Goal: Information Seeking & Learning: Understand process/instructions

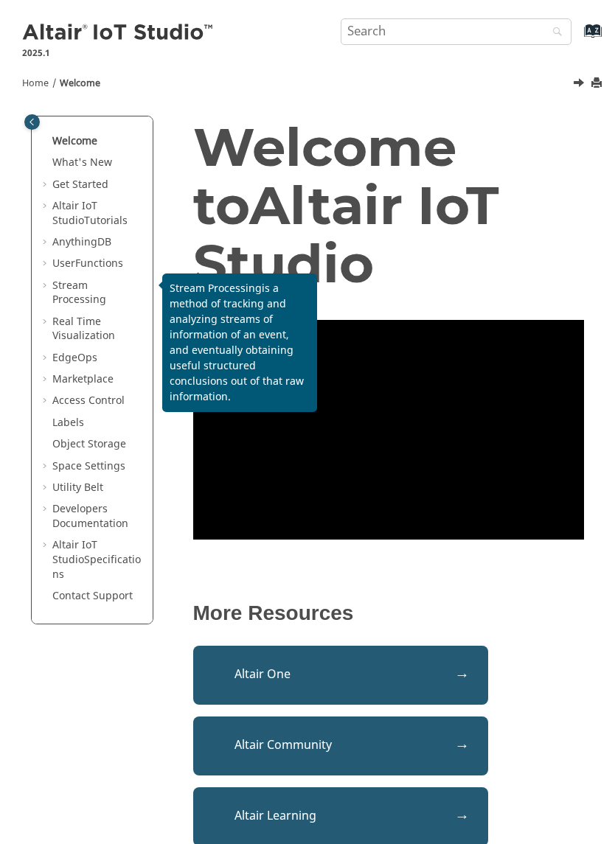
click at [106, 281] on span "Stream Processing" at bounding box center [79, 293] width 54 height 30
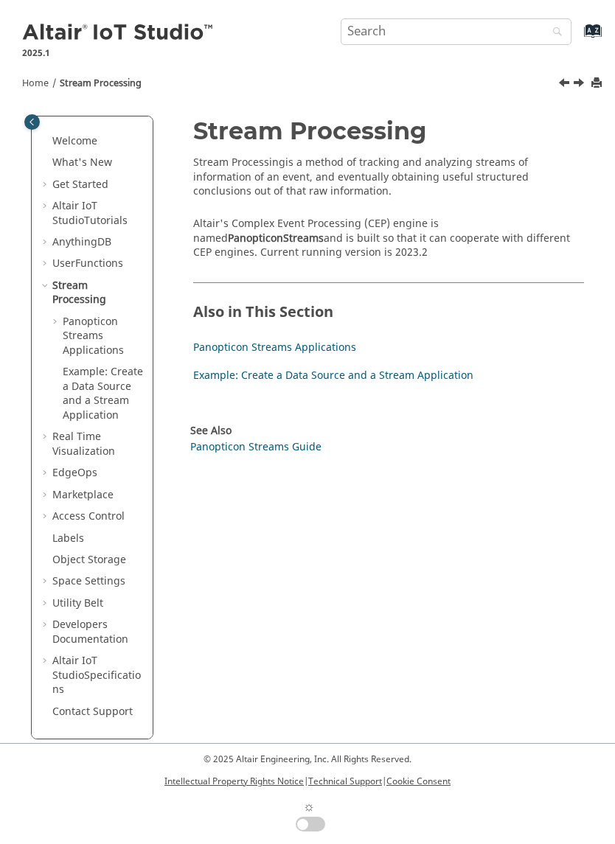
click at [326, 340] on link "Panopticon Streams Applications" at bounding box center [274, 347] width 163 height 15
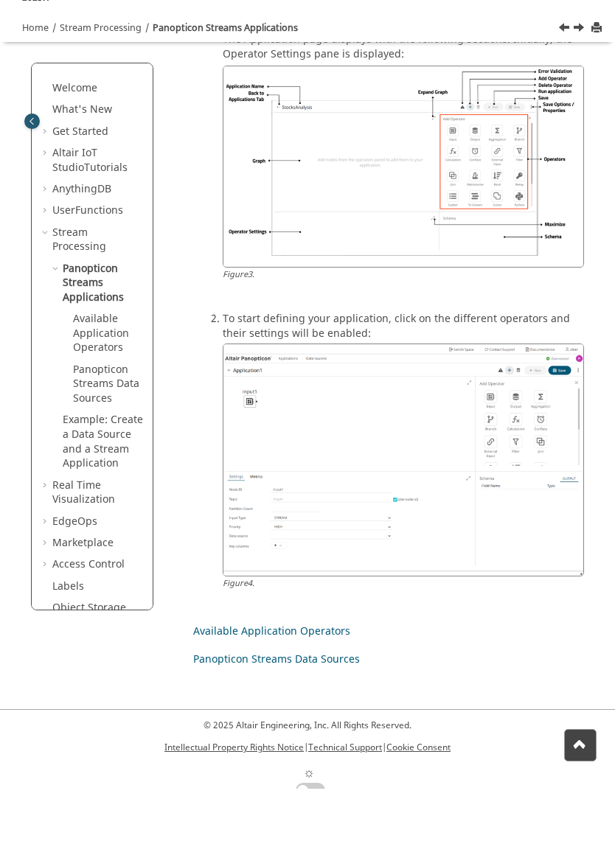
scroll to position [735, 0]
click at [314, 679] on link "Available Application Operators" at bounding box center [271, 686] width 157 height 15
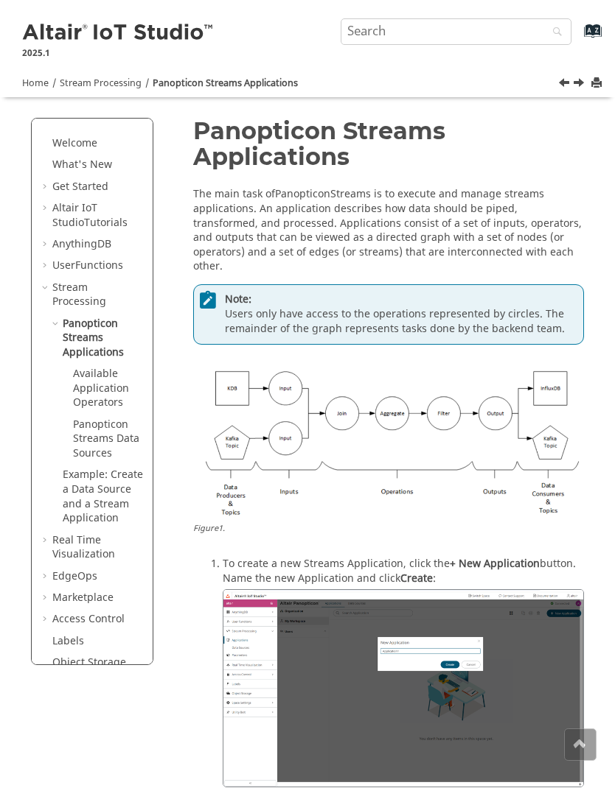
scroll to position [791, 0]
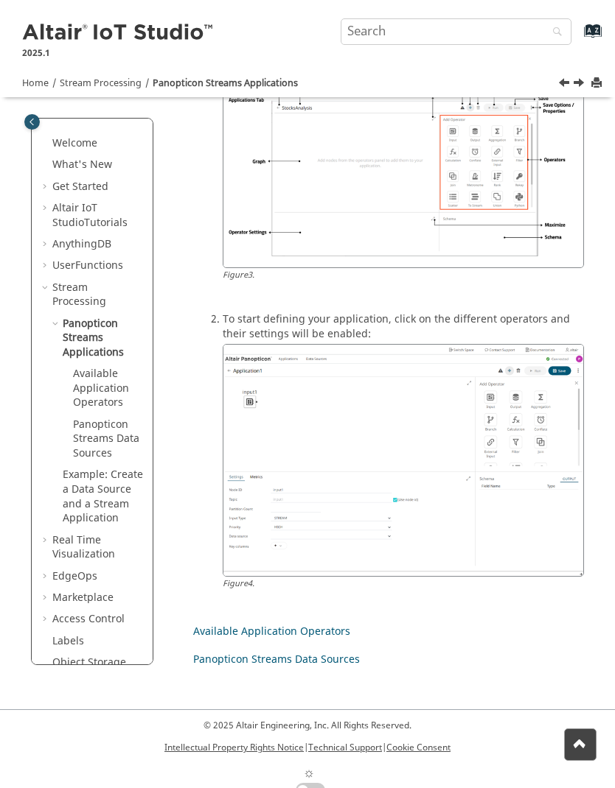
click at [332, 652] on link "Panopticon Streams Data Sources" at bounding box center [276, 659] width 167 height 15
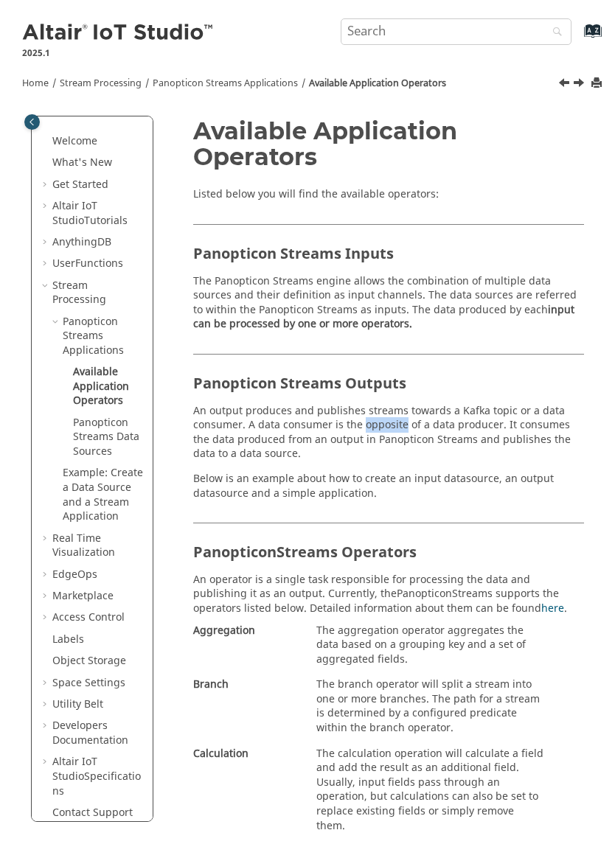
click at [539, 464] on section "Panopticon Streams Outputs An output produces and publishes streams towards a K…" at bounding box center [388, 427] width 391 height 147
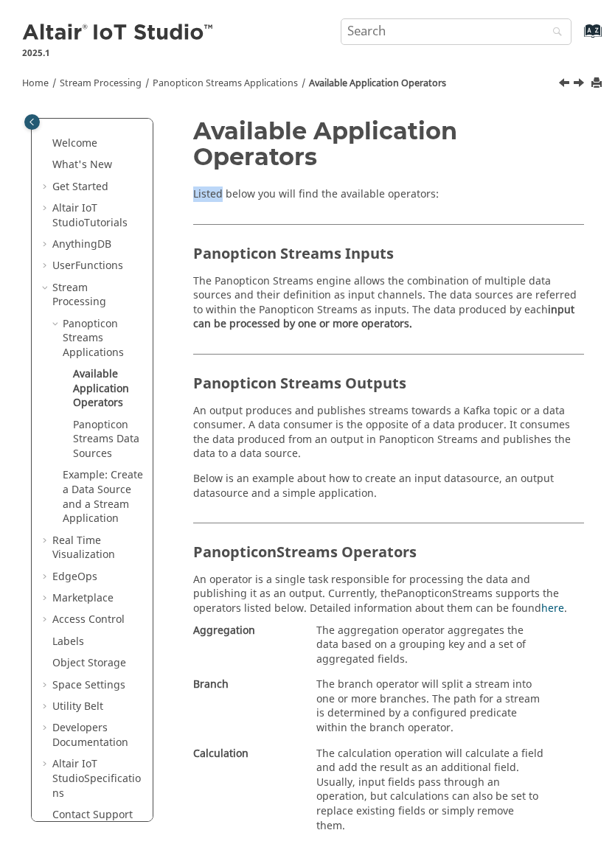
click at [583, 164] on h1 "Available Application Operators" at bounding box center [388, 144] width 391 height 52
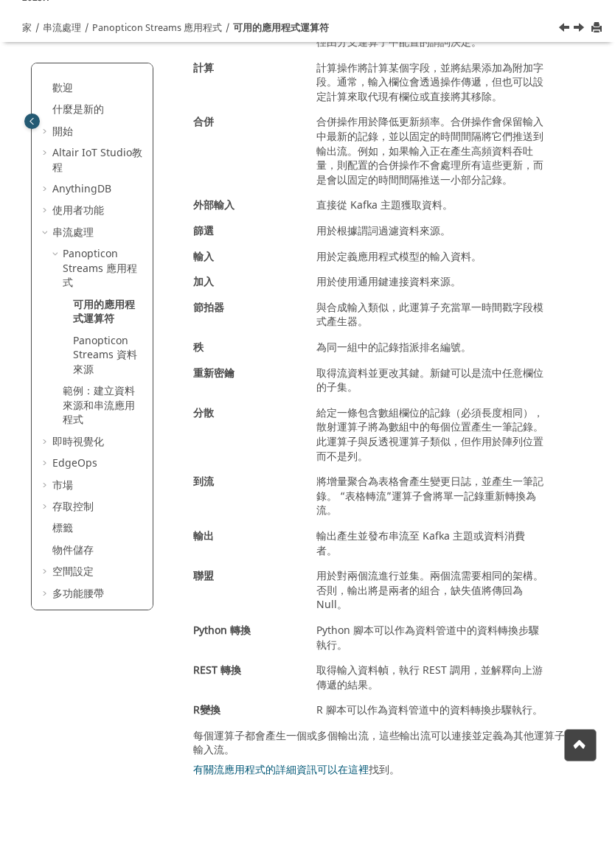
scroll to position [488, 0]
click at [307, 818] on font "有關流應用程式的詳細資訊可以在這裡" at bounding box center [280, 825] width 175 height 15
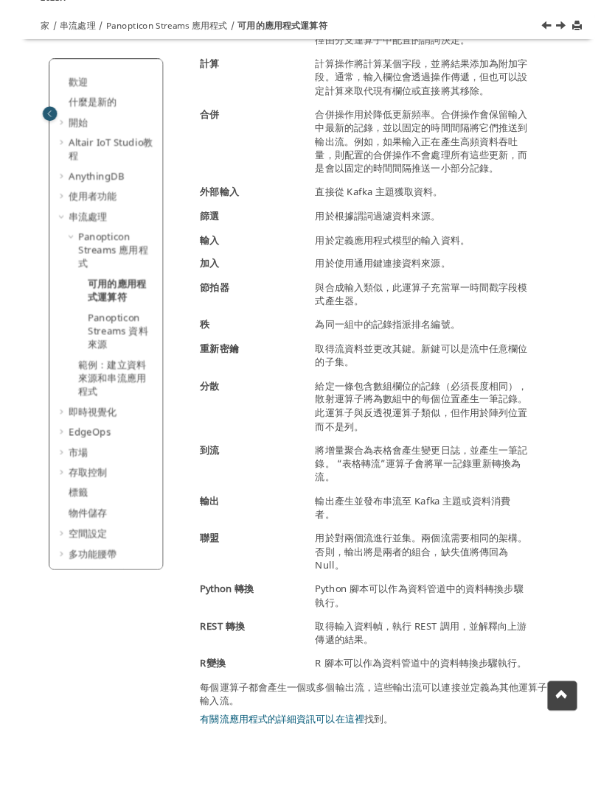
scroll to position [543, 0]
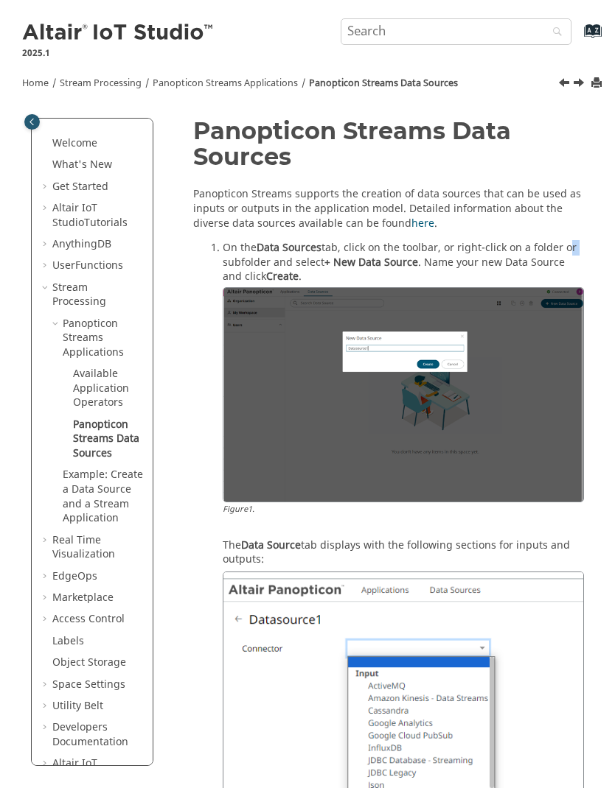
click at [561, 150] on h1 "Panopticon Streams Data Sources" at bounding box center [388, 144] width 391 height 52
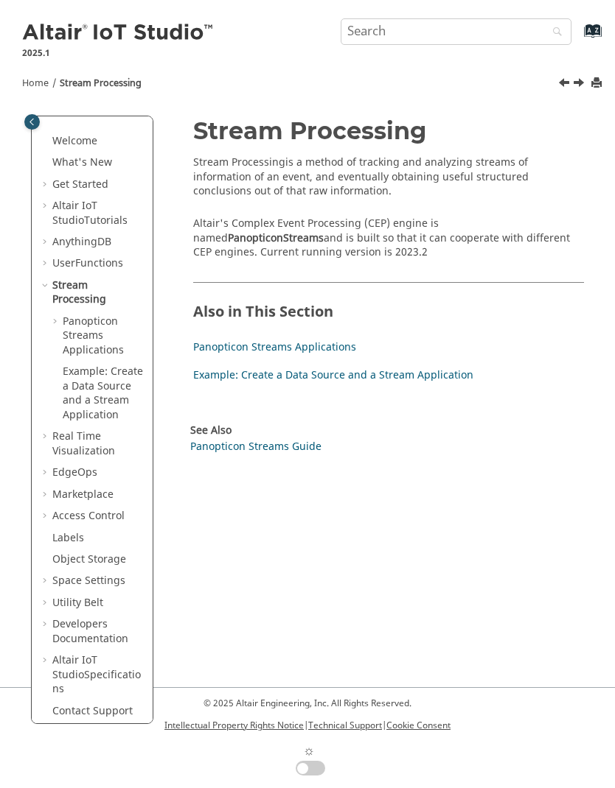
click at [405, 377] on link "Example: Create a Data Source and a Stream Application" at bounding box center [333, 375] width 280 height 15
